Goal: Task Accomplishment & Management: Complete application form

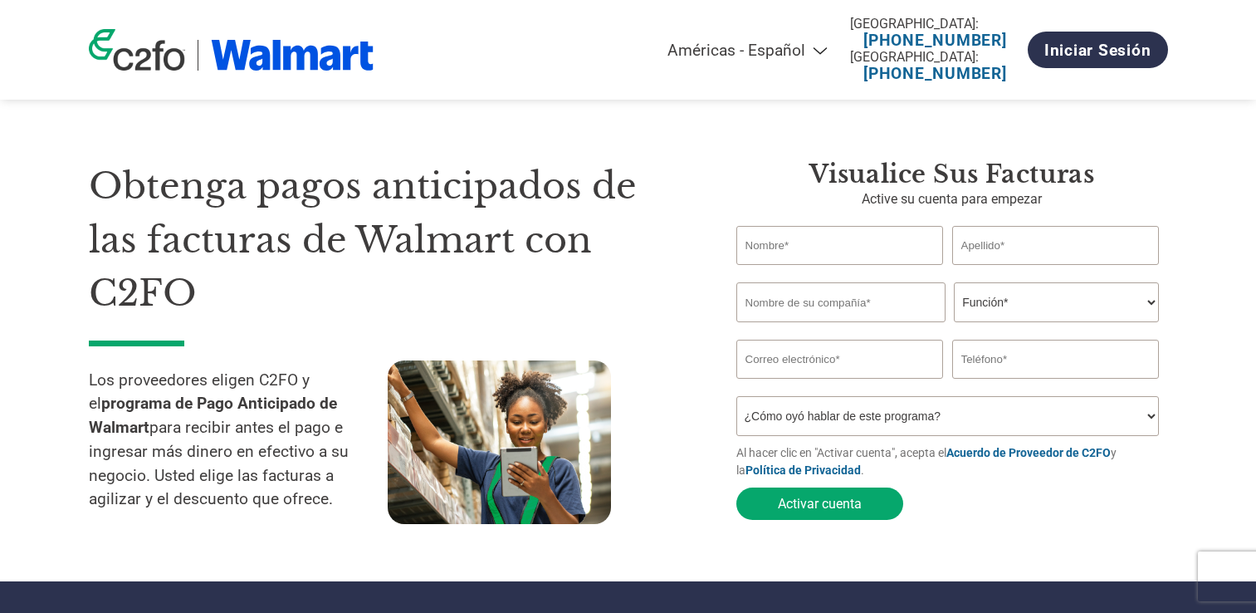
select select "es-MX"
click at [1140, 95] on div "Americas - English Américas - Español Américas - Português Amériques - Français…" at bounding box center [628, 50] width 1104 height 100
click at [1109, 55] on link "Iniciar sesión" at bounding box center [1098, 50] width 140 height 37
select select "es-MX"
click at [797, 252] on input "text" at bounding box center [839, 245] width 207 height 39
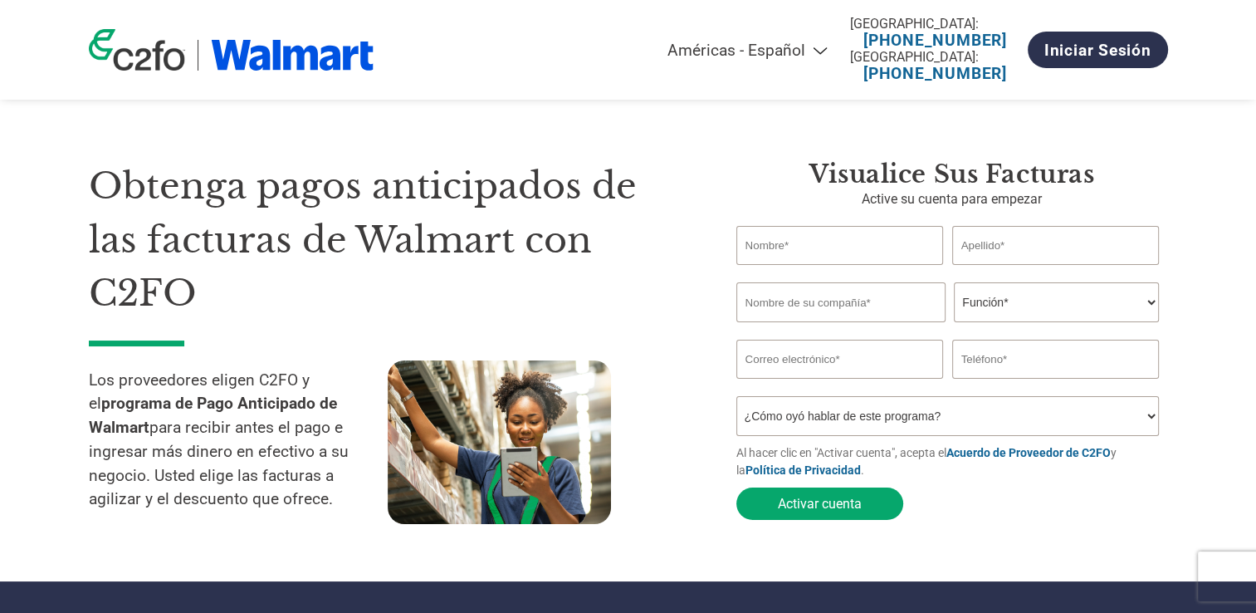
type input "[PERSON_NAME]"
type input "Roco"
type input "76.682.202-9"
type input "[EMAIL_ADDRESS][PERSON_NAME][DOMAIN_NAME]"
type input "979978014"
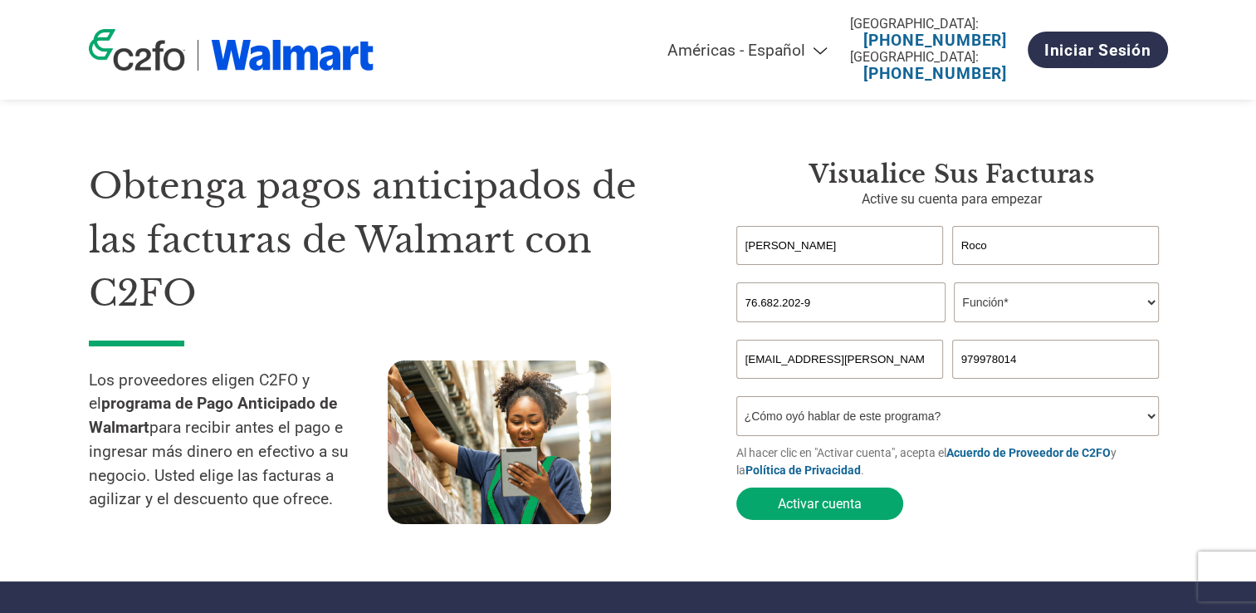
click at [871, 424] on select "¿Cómo oyó hablar de este programa? Recibió una carta Correo electrónico Redes s…" at bounding box center [947, 416] width 423 height 40
select select "Email"
click at [736, 399] on select "¿Cómo oyó hablar de este programa? Recibió una carta Correo electrónico Redes s…" at bounding box center [947, 416] width 423 height 40
click at [807, 506] on button "Activar cuenta" at bounding box center [819, 503] width 167 height 32
click at [965, 295] on select "Función* Director financiero Interventor Gestor de créditos Director de finanza…" at bounding box center [1056, 302] width 205 height 40
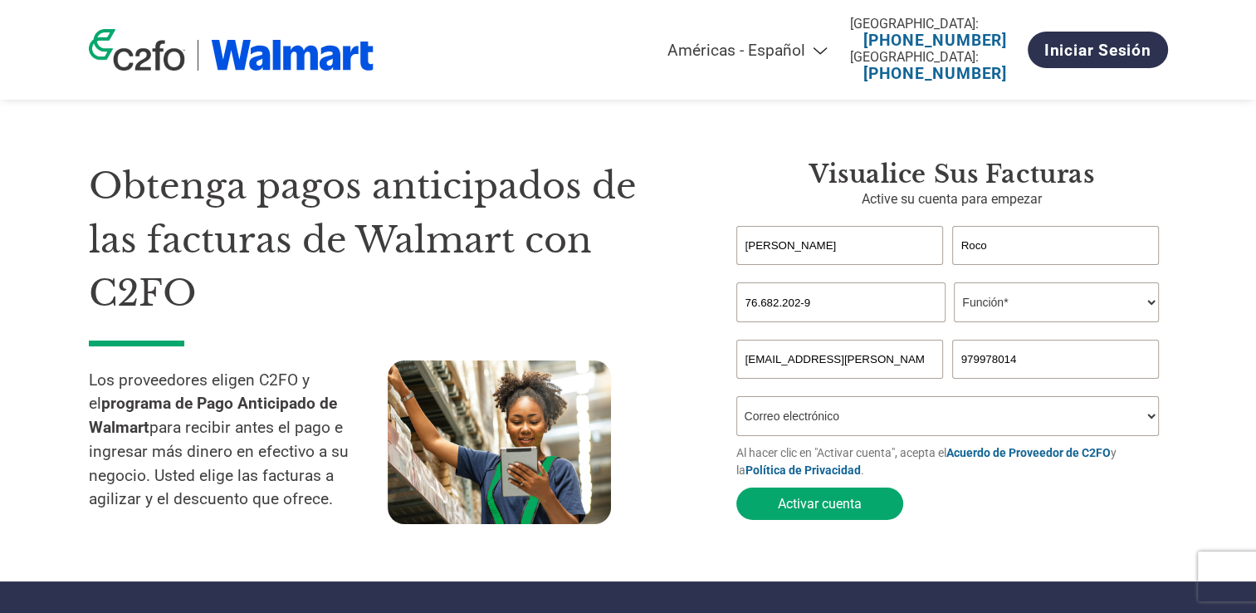
select select "CFO"
click at [954, 283] on select "Función* Director financiero Interventor Gestor de créditos Director de finanza…" at bounding box center [1056, 302] width 205 height 40
click at [807, 417] on select "¿Cómo oyó hablar de este programa? Recibió una carta Correo electrónico Redes s…" at bounding box center [947, 416] width 423 height 40
click at [822, 417] on select "¿Cómo oyó hablar de este programa? Recibió una carta Correo electrónico Redes s…" at bounding box center [947, 416] width 423 height 40
click at [822, 497] on button "Activar cuenta" at bounding box center [819, 503] width 167 height 32
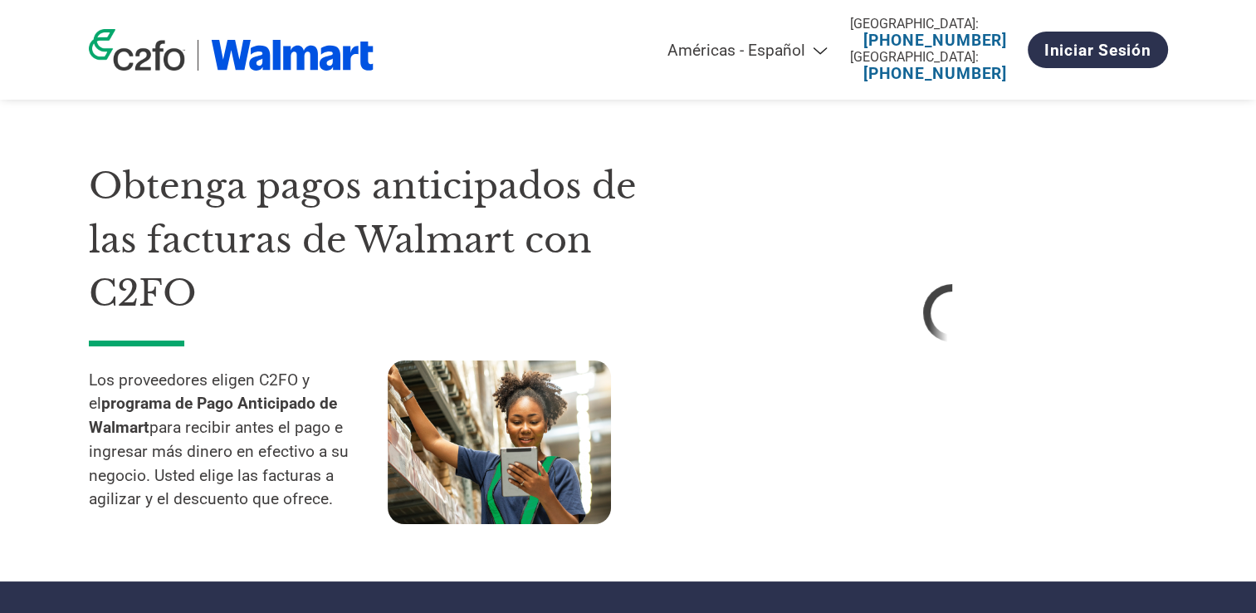
select select "es-MX"
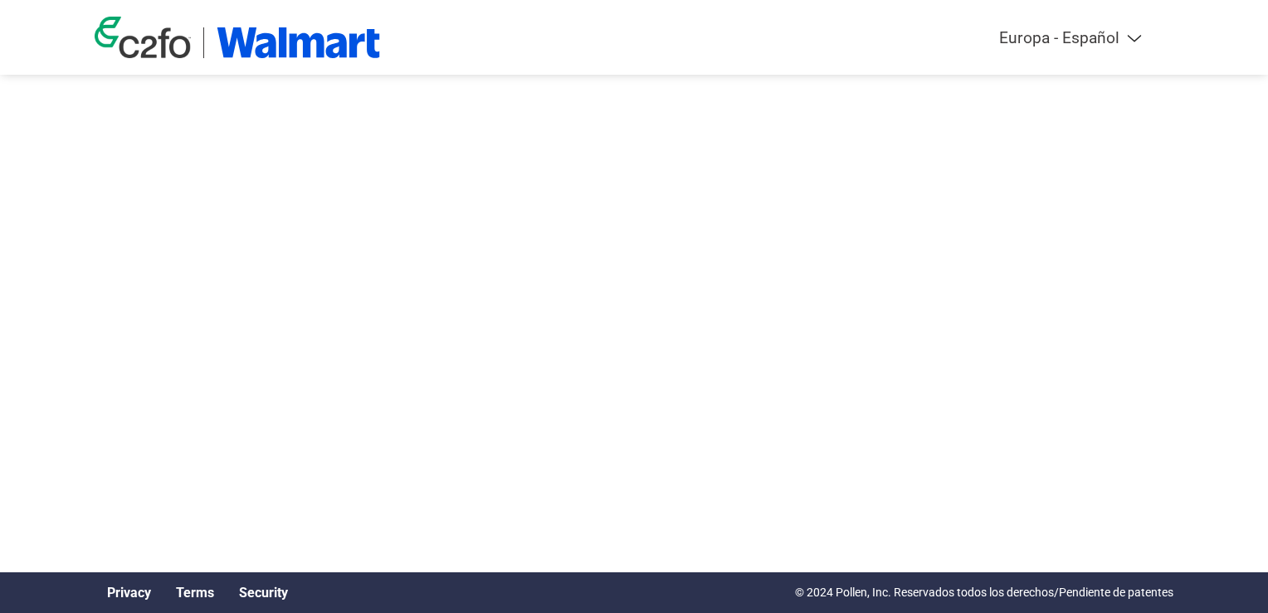
select select "es-ES"
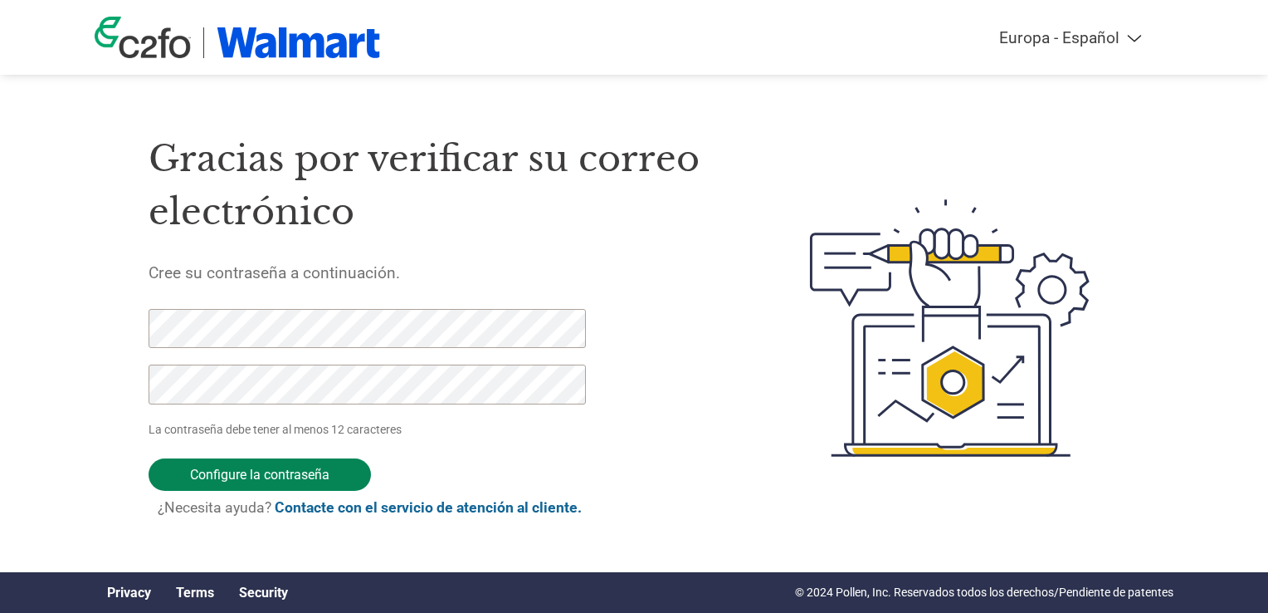
click at [251, 474] on input "Configure la contraseña" at bounding box center [260, 474] width 222 height 32
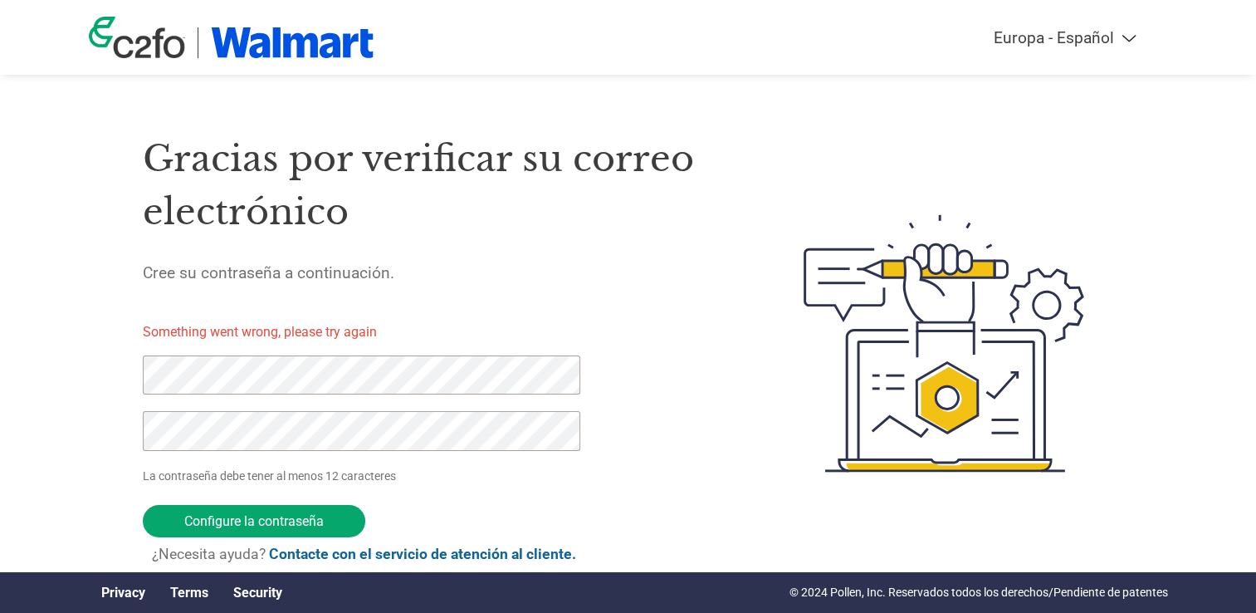
click at [110, 378] on div "Gracias por verificar su correo electrónico Cree su contraseña a continuación. …" at bounding box center [628, 343] width 1079 height 471
click at [84, 427] on div "Americas - English Américas - Español Américas - Português Amériques - Français…" at bounding box center [628, 277] width 1256 height 554
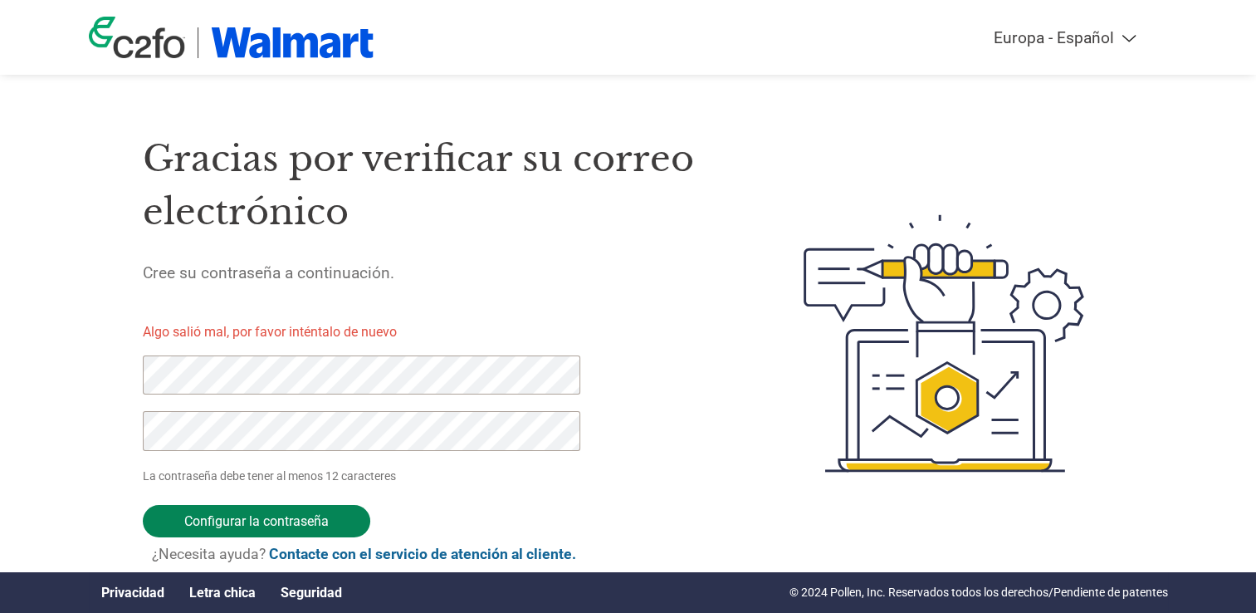
click at [247, 520] on input "Configure la contraseña" at bounding box center [256, 521] width 227 height 32
click at [45, 373] on div "Américas - Español Américas - Español Américas - Portugués Américas - Español E…" at bounding box center [628, 277] width 1256 height 554
type input "Configure la contraseña"
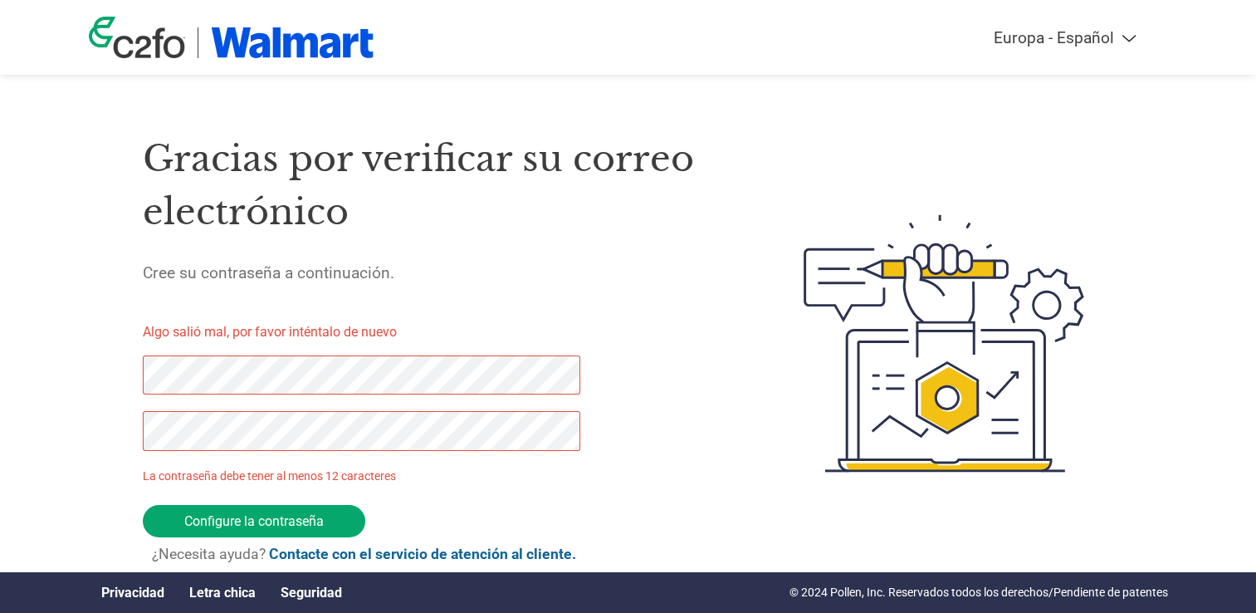
click at [134, 374] on div "Gracias por verificar su correo electrónico Cree su contraseña a continuación. …" at bounding box center [628, 343] width 1079 height 471
click at [85, 432] on div "Américas - Español Américas - Español Américas - Portugués Américas - Español E…" at bounding box center [628, 277] width 1256 height 554
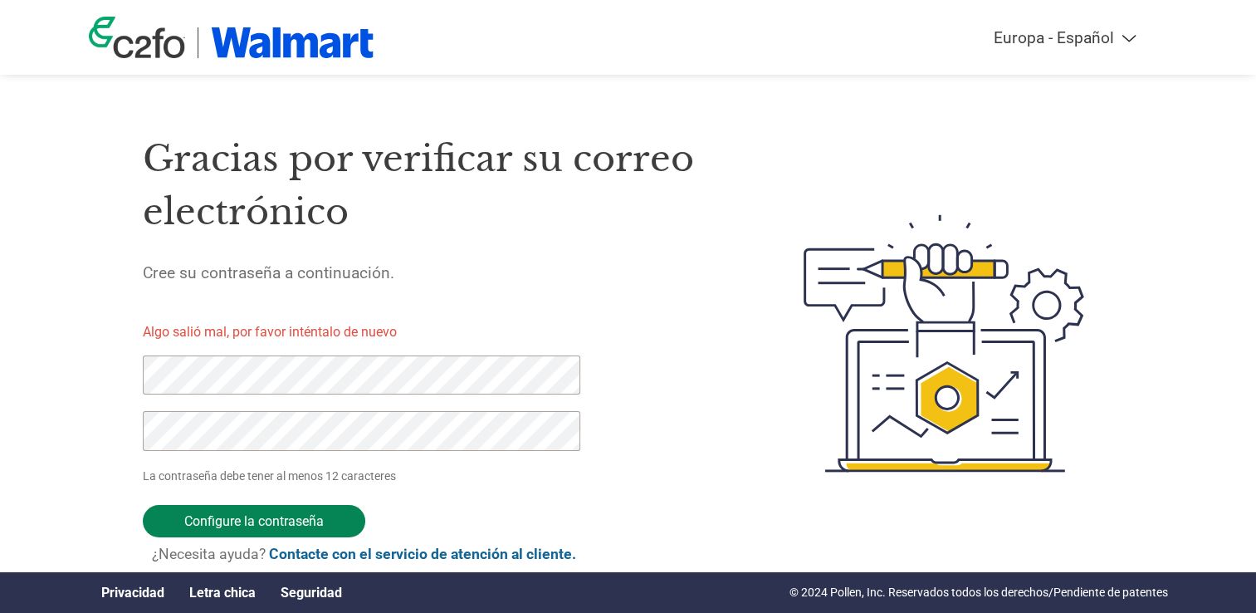
click at [216, 525] on input "Configure la contraseña" at bounding box center [254, 521] width 222 height 32
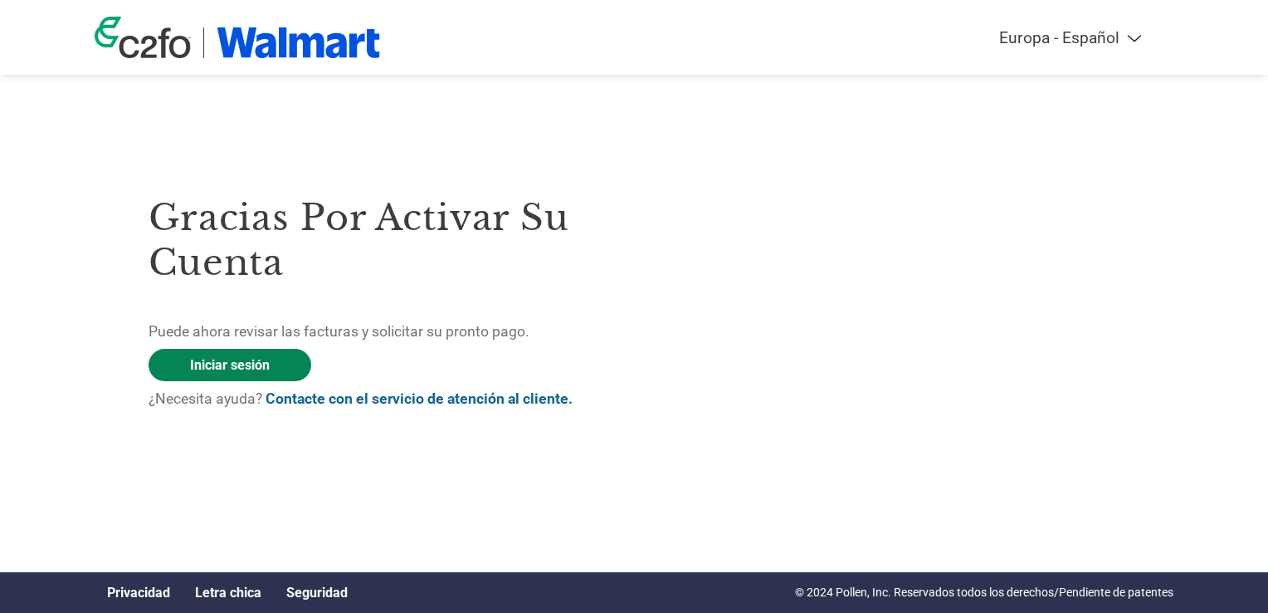
click at [223, 373] on link "Iniciar sesión" at bounding box center [230, 365] width 163 height 32
